Goal: Task Accomplishment & Management: Manage account settings

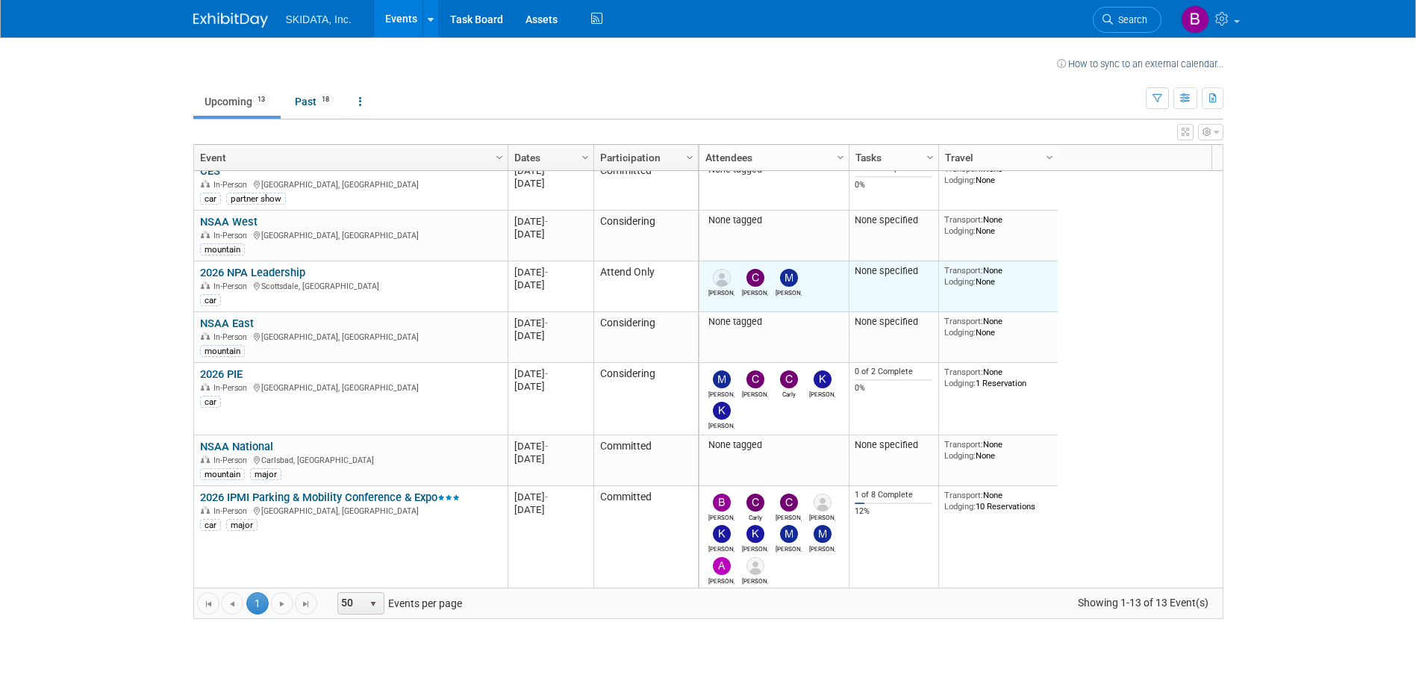
scroll to position [383, 0]
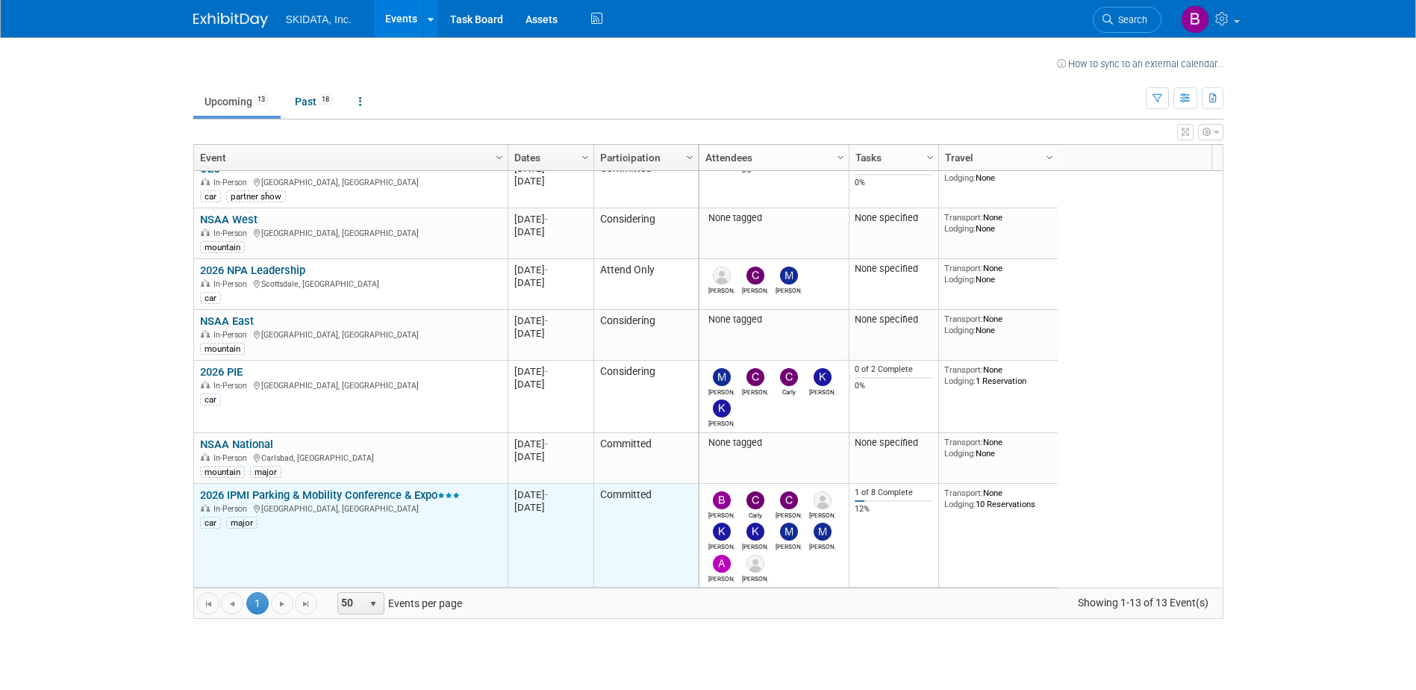
click at [372, 495] on link "2026 IPMI Parking & Mobility Conference & Expo" at bounding box center [330, 494] width 260 height 13
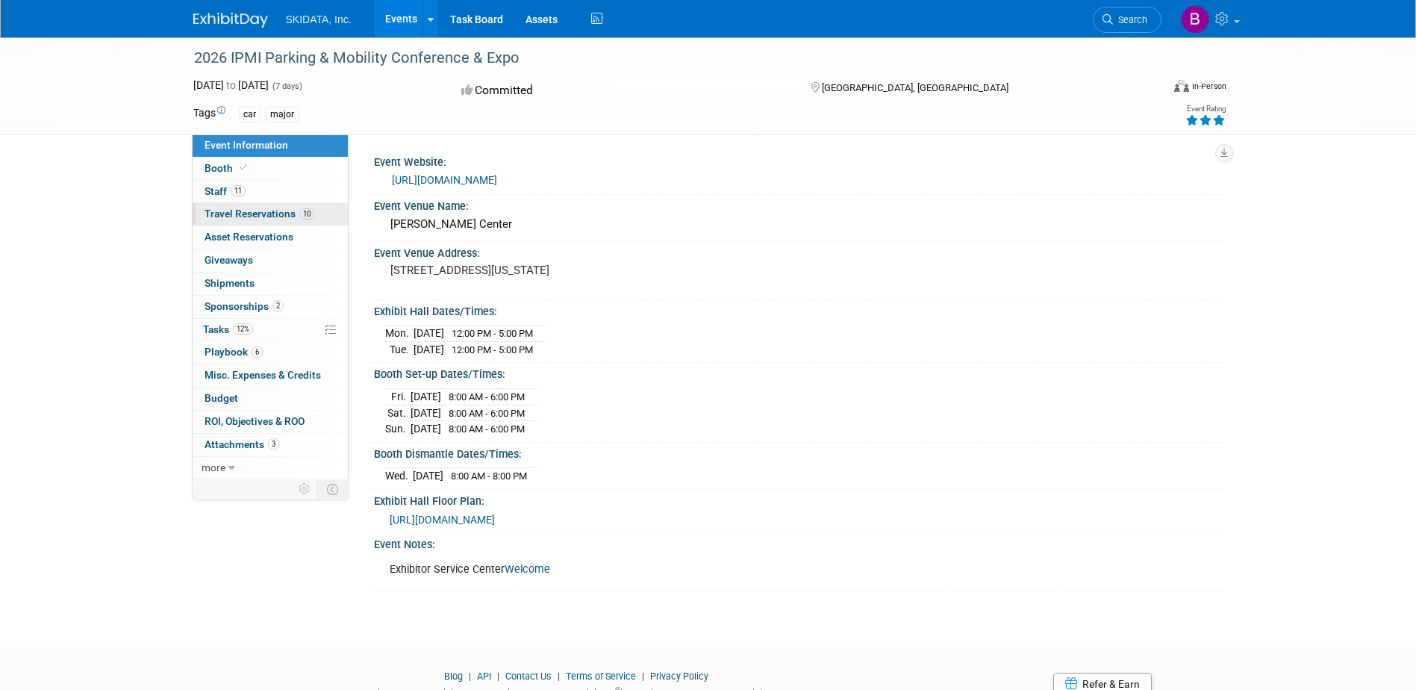
click at [264, 216] on span "Travel Reservations 10" at bounding box center [260, 213] width 110 height 12
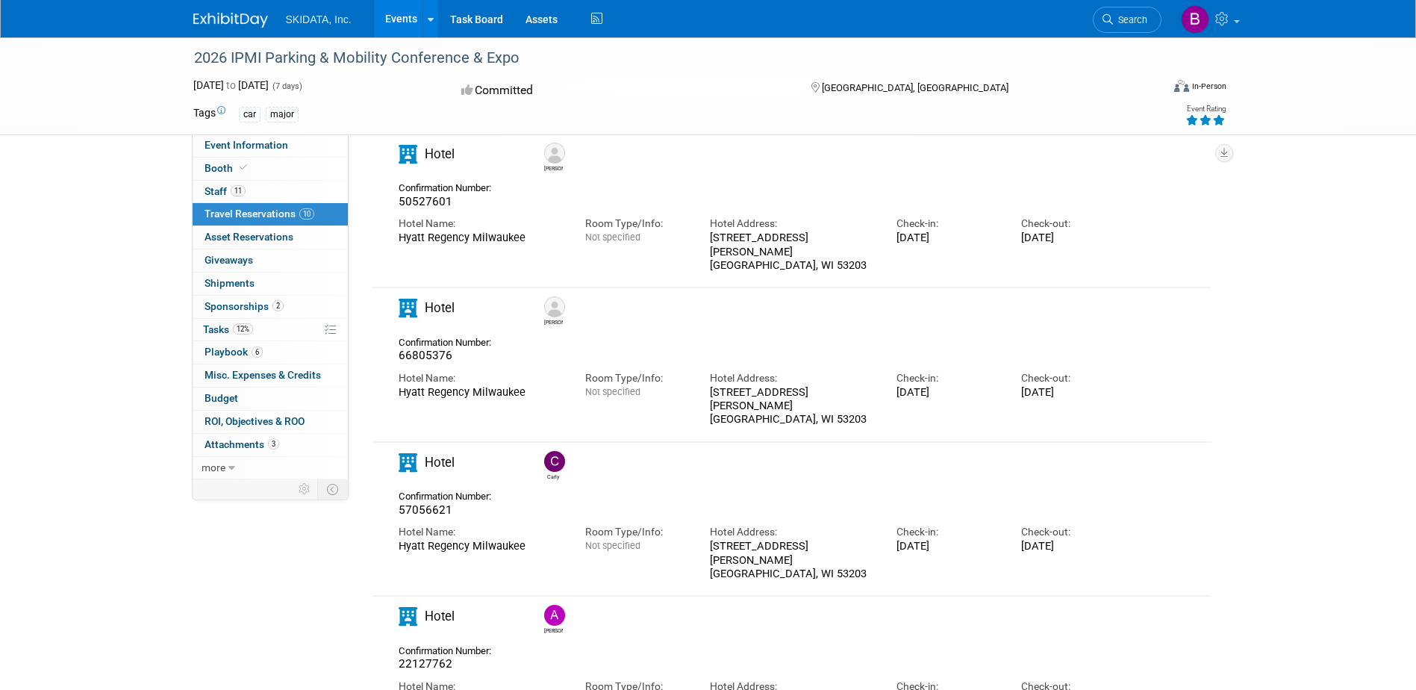
scroll to position [1045, 0]
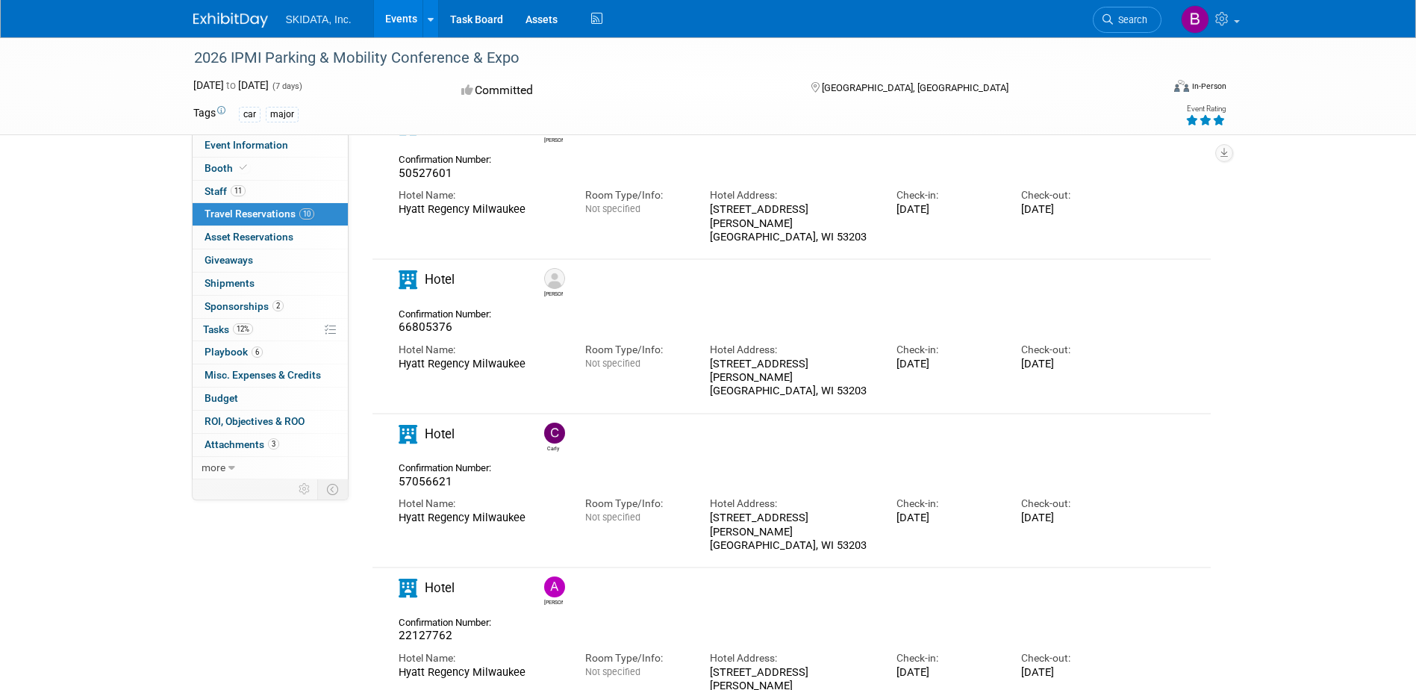
drag, startPoint x: 396, startPoint y: 414, endPoint x: 524, endPoint y: 416, distance: 127.7
click at [524, 489] on div "Hotel Name: Hyatt Regency Milwaukee" at bounding box center [480, 507] width 187 height 36
copy div "Hyatt Regency Milwaukee"
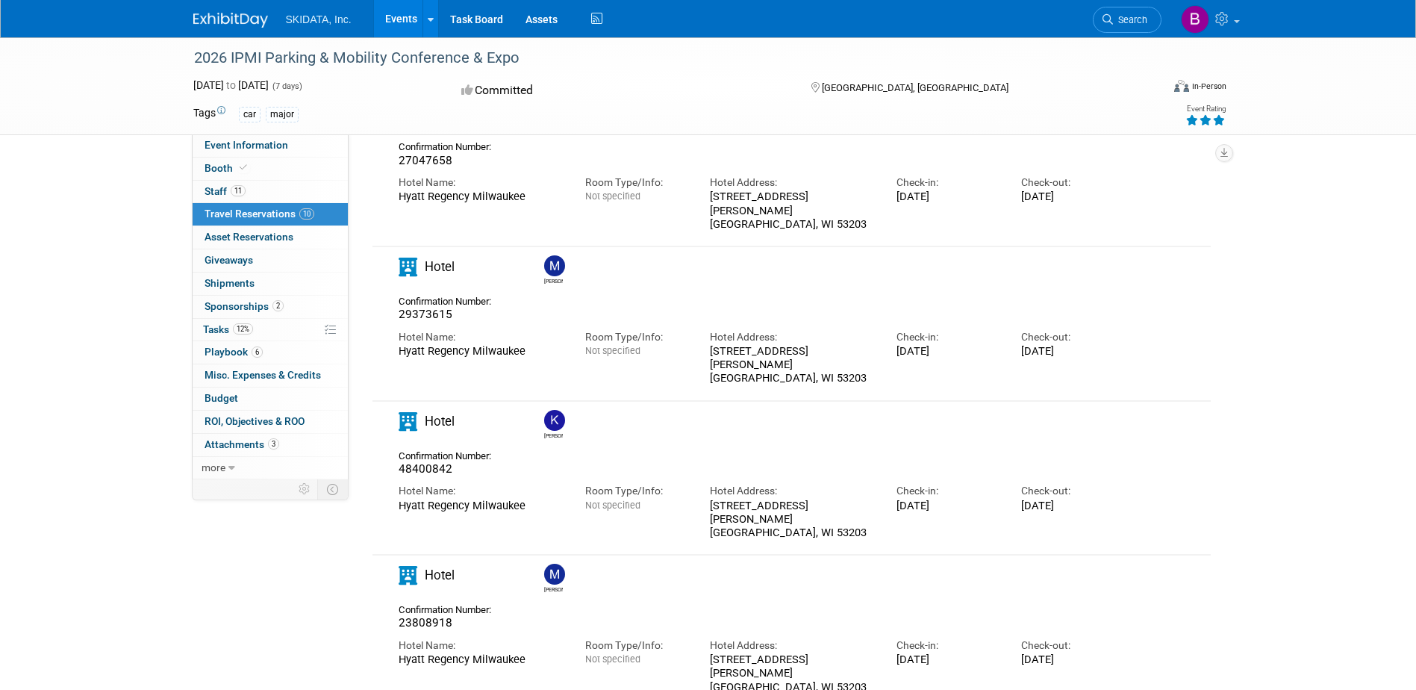
scroll to position [278, 0]
